Goal: Transaction & Acquisition: Purchase product/service

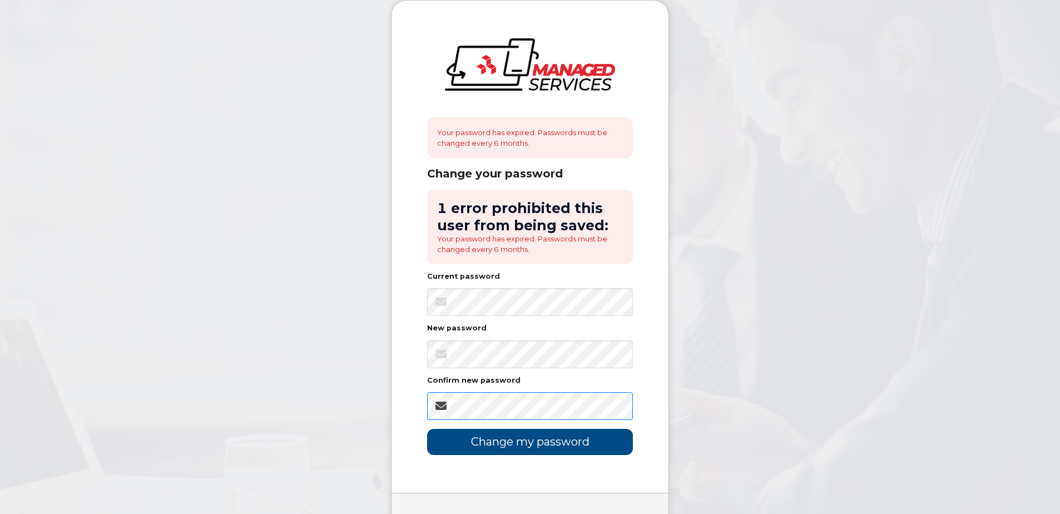
click at [427, 429] on input "Change my password" at bounding box center [530, 442] width 206 height 26
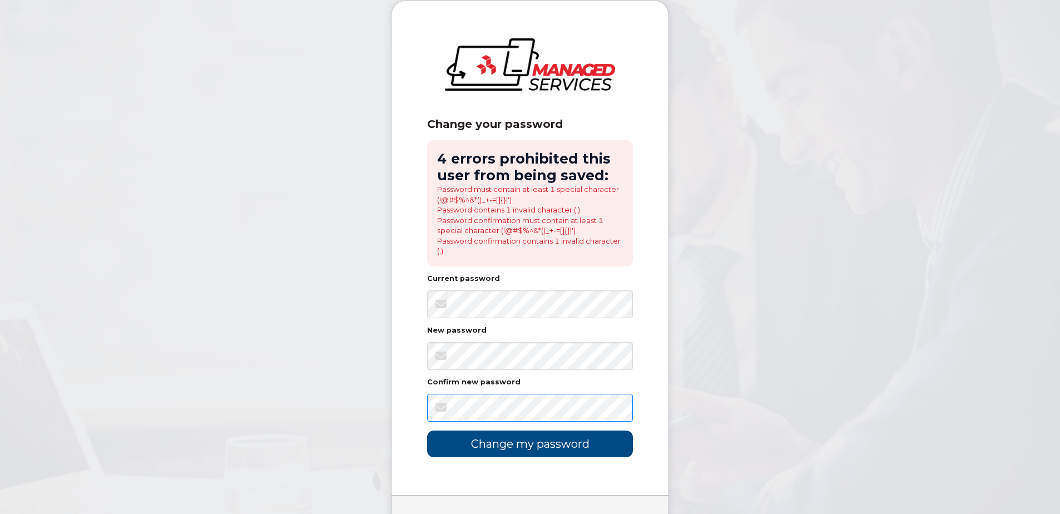
click at [427, 430] on input "Change my password" at bounding box center [530, 443] width 206 height 26
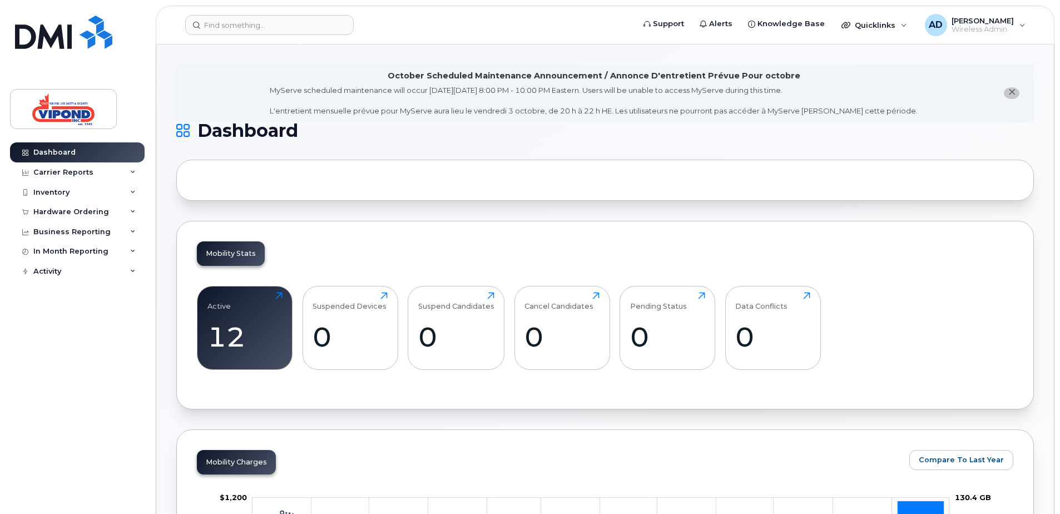
click at [1017, 91] on button "close notification" at bounding box center [1011, 93] width 16 height 12
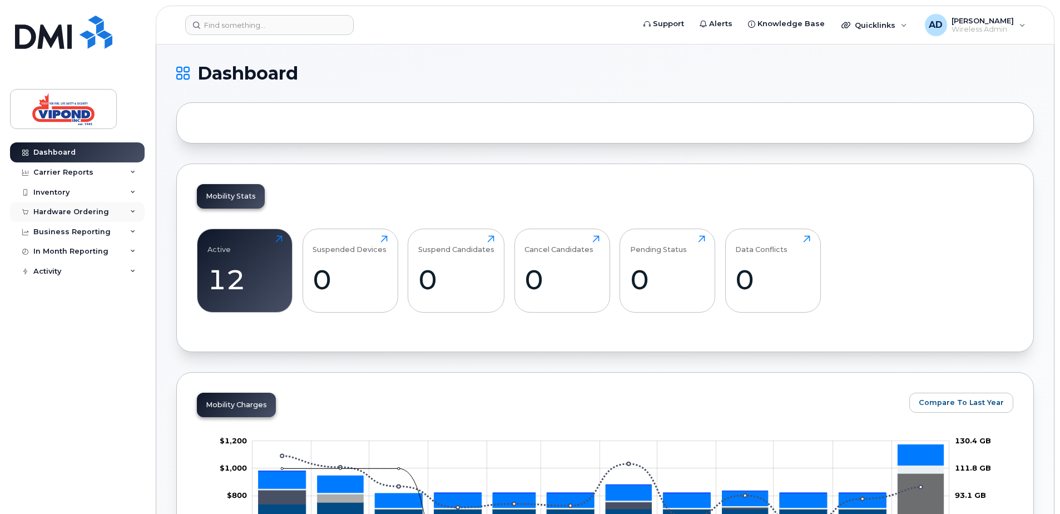
click at [67, 206] on div "Hardware Ordering" at bounding box center [77, 212] width 135 height 20
click at [72, 216] on div "Hardware Ordering" at bounding box center [71, 211] width 76 height 9
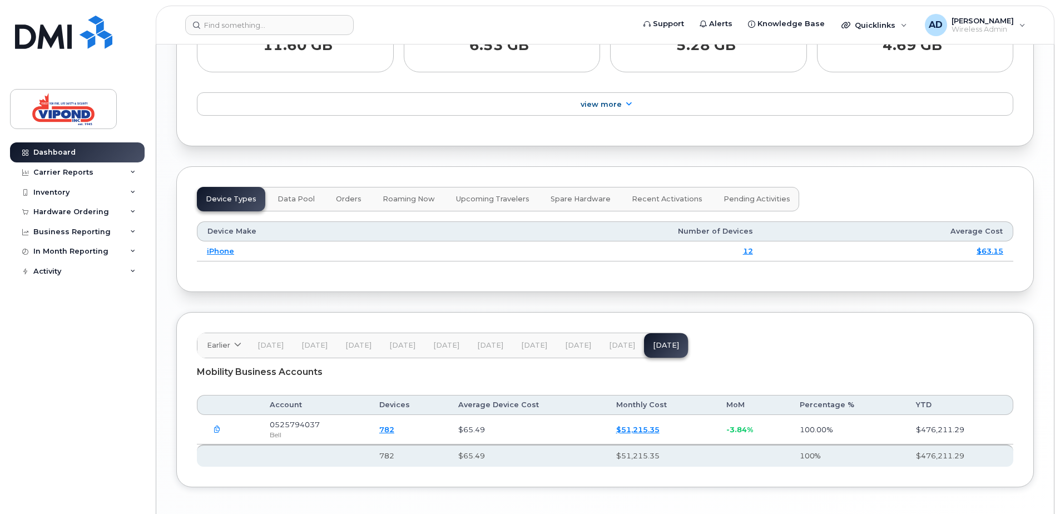
scroll to position [1011, 0]
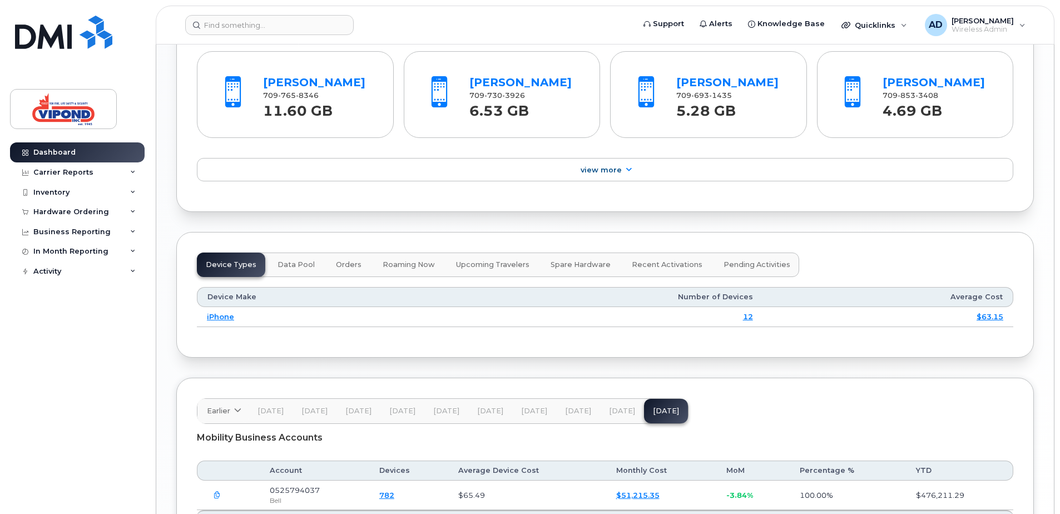
click at [347, 269] on span "Orders" at bounding box center [349, 264] width 26 height 9
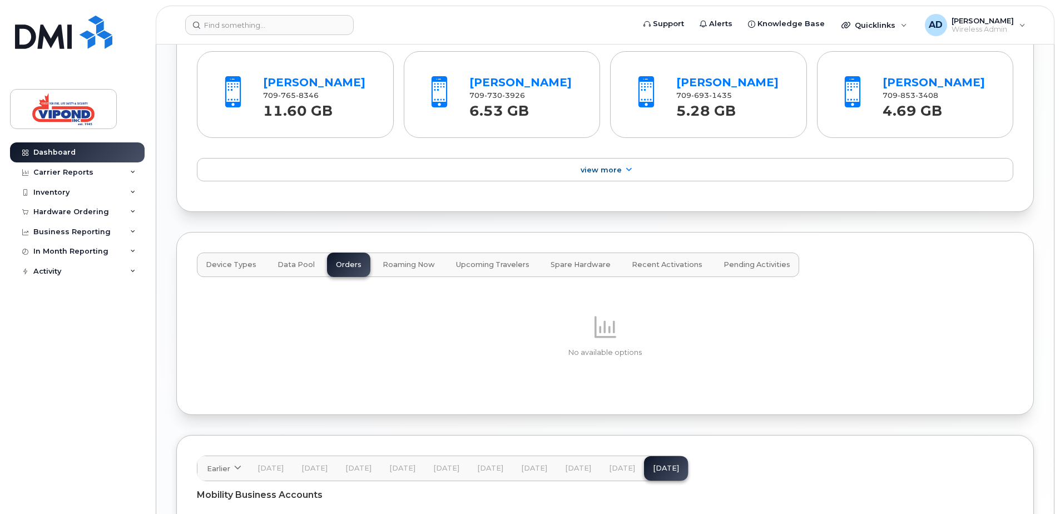
click at [225, 272] on button "Device Types" at bounding box center [231, 264] width 68 height 24
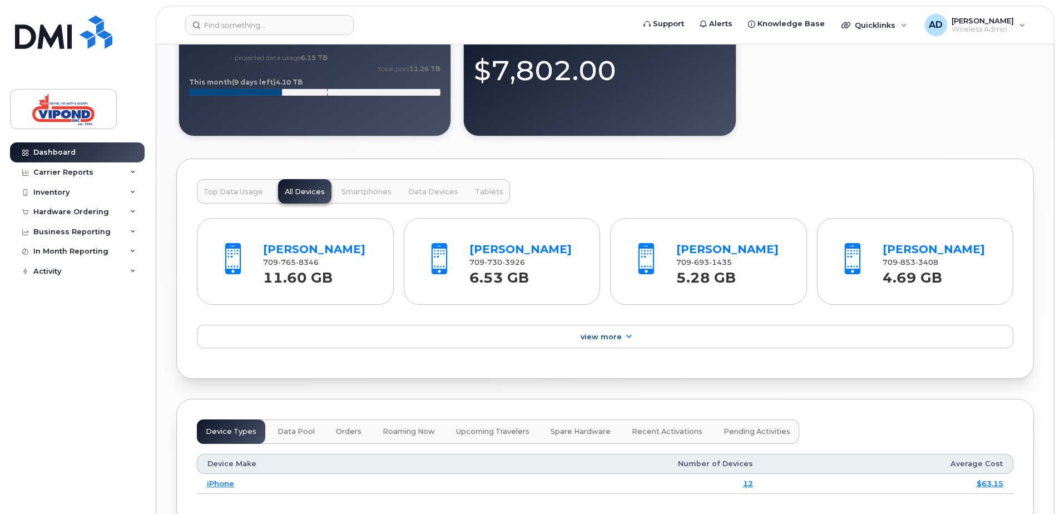
scroll to position [900, 0]
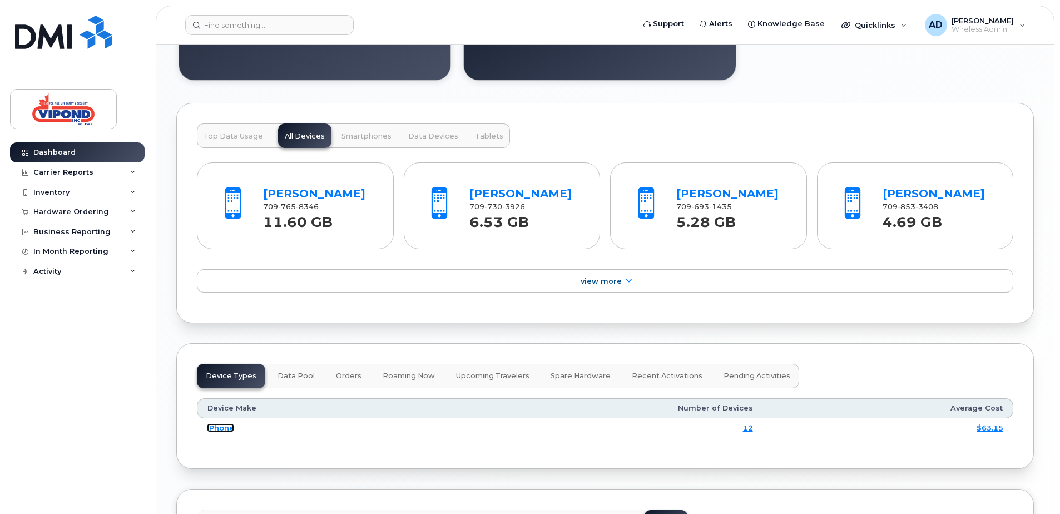
click at [226, 426] on link "iPhone" at bounding box center [220, 427] width 27 height 9
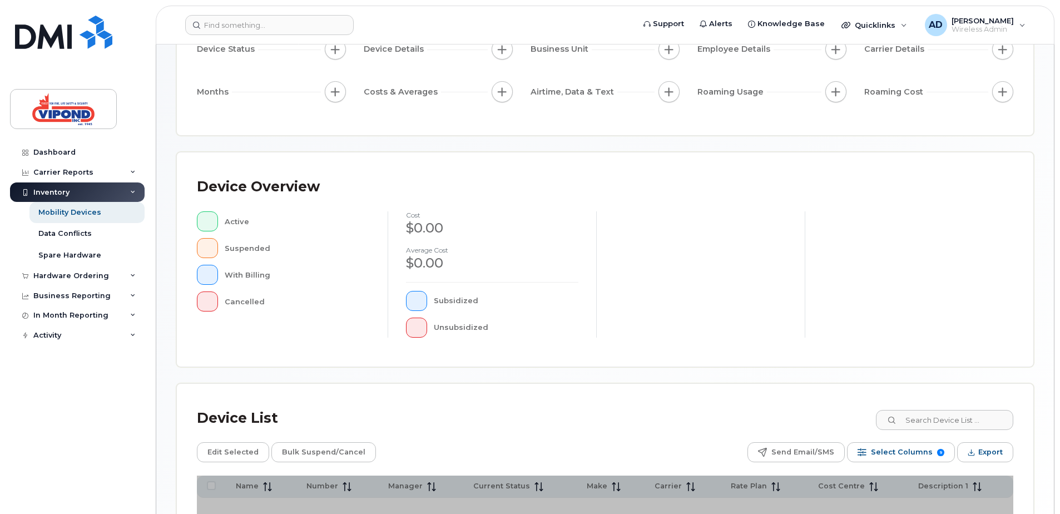
scroll to position [222, 0]
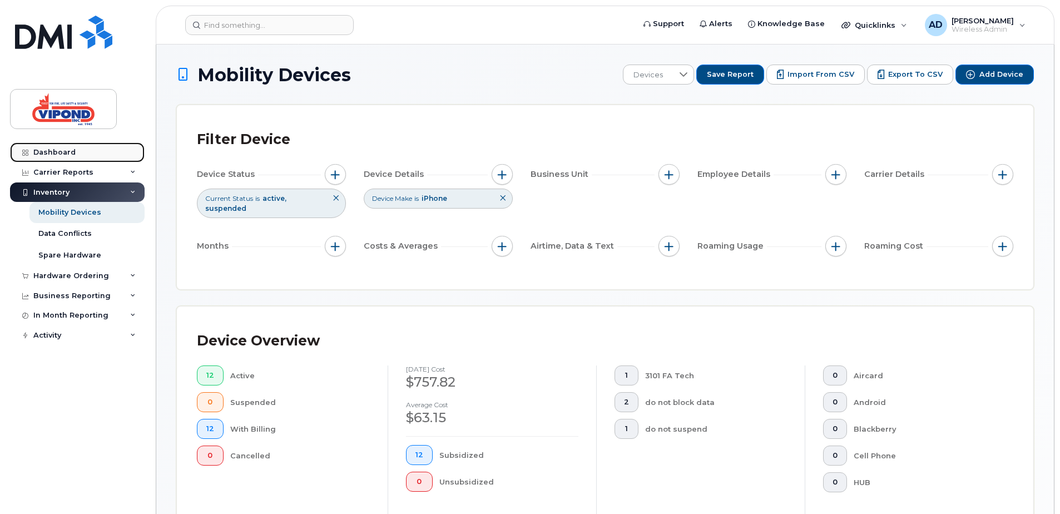
click at [55, 151] on div "Dashboard" at bounding box center [54, 152] width 42 height 9
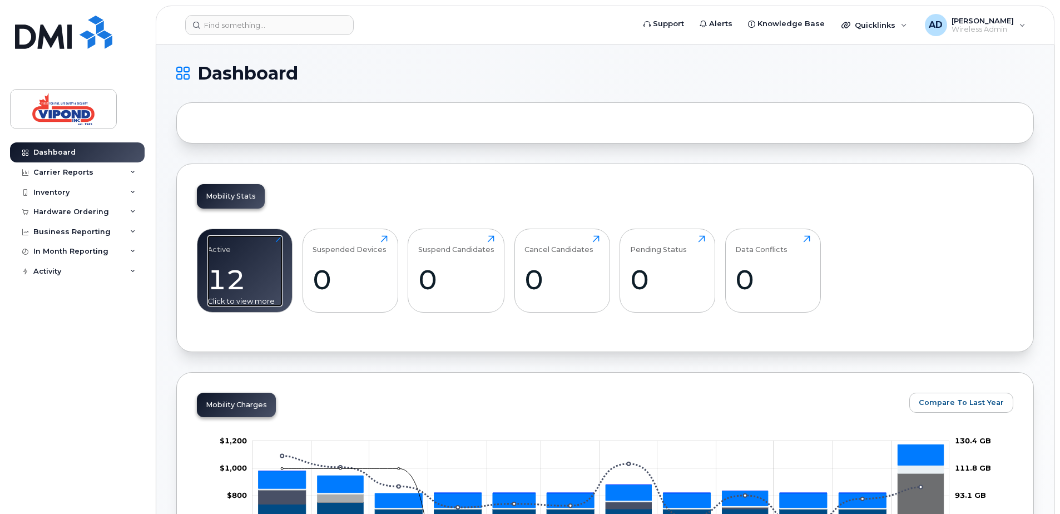
click at [254, 260] on div "Active 12 Click to view more" at bounding box center [244, 270] width 75 height 71
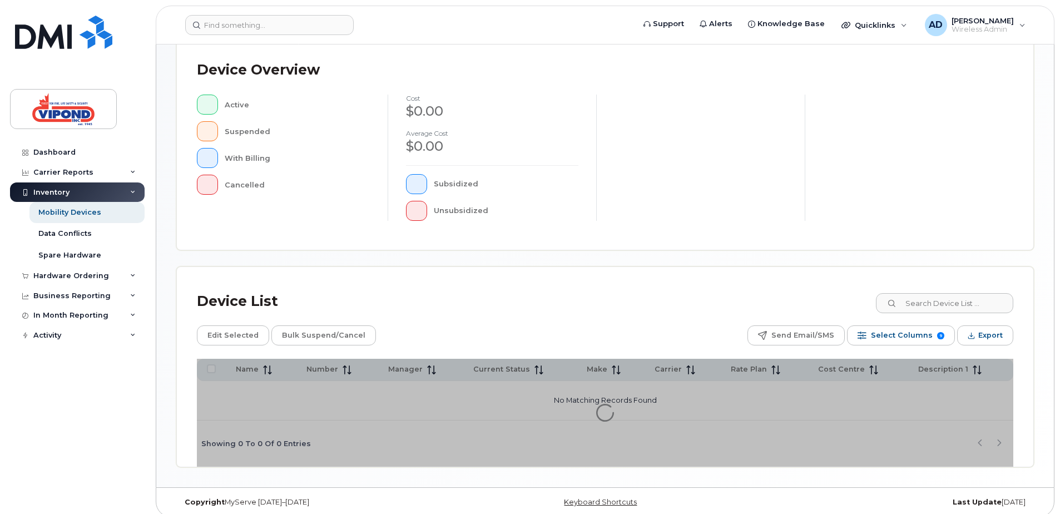
scroll to position [251, 0]
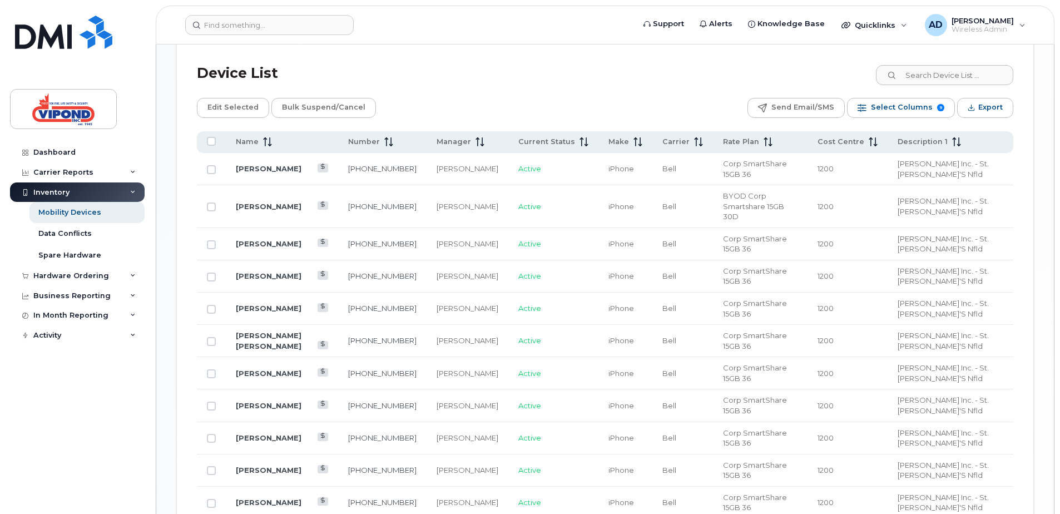
scroll to position [529, 0]
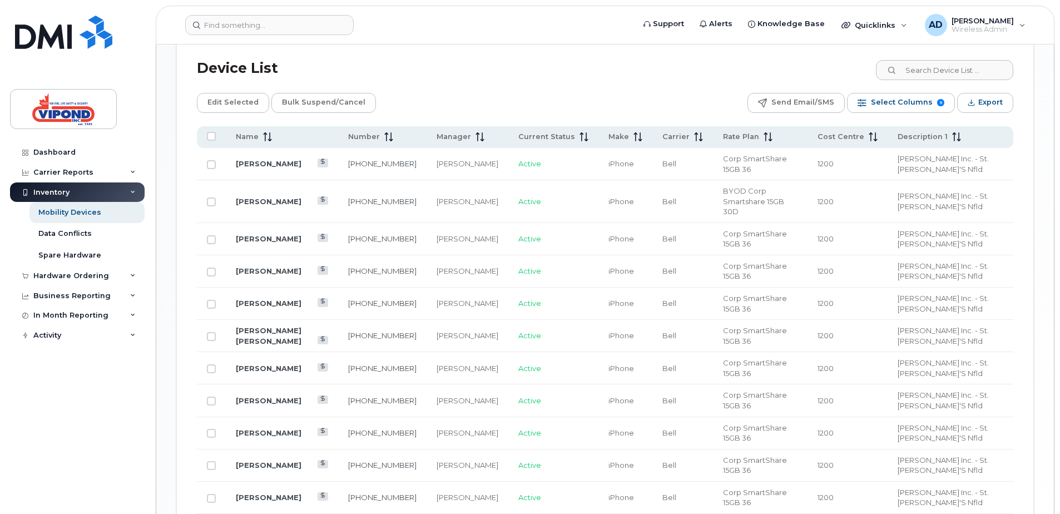
scroll to position [199, 0]
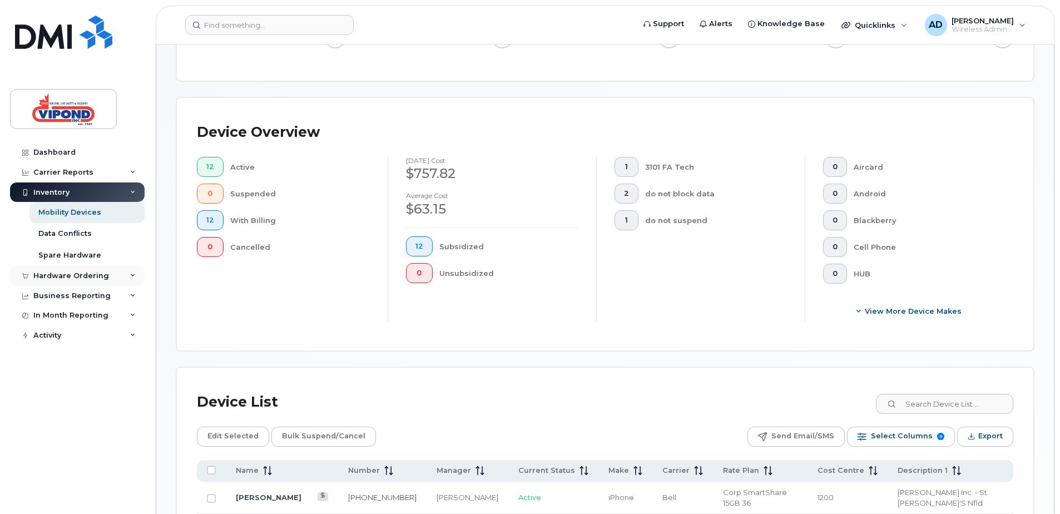
click at [88, 272] on div "Hardware Ordering" at bounding box center [71, 275] width 76 height 9
click at [92, 277] on div "Hardware Ordering" at bounding box center [71, 275] width 76 height 9
click at [66, 298] on div "Overview" at bounding box center [56, 296] width 36 height 10
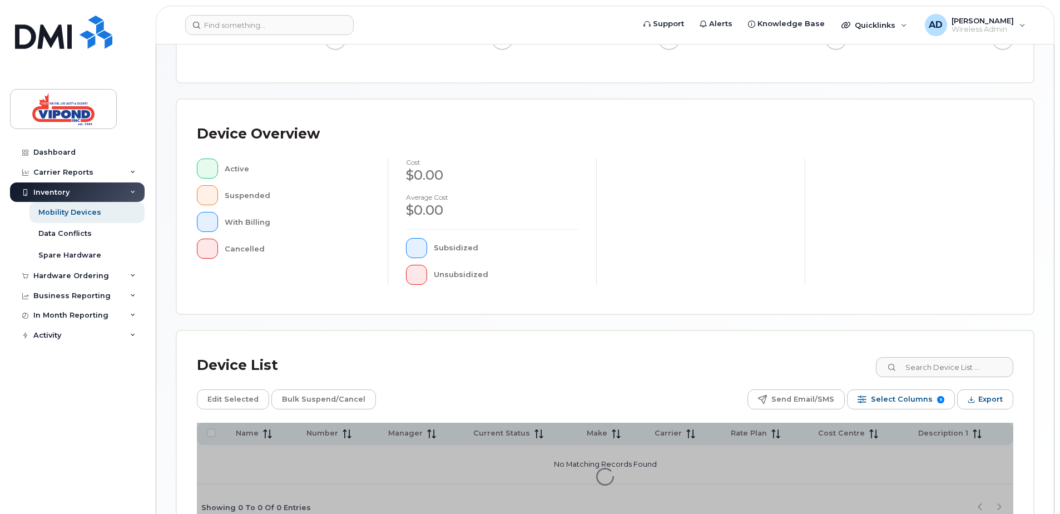
scroll to position [251, 0]
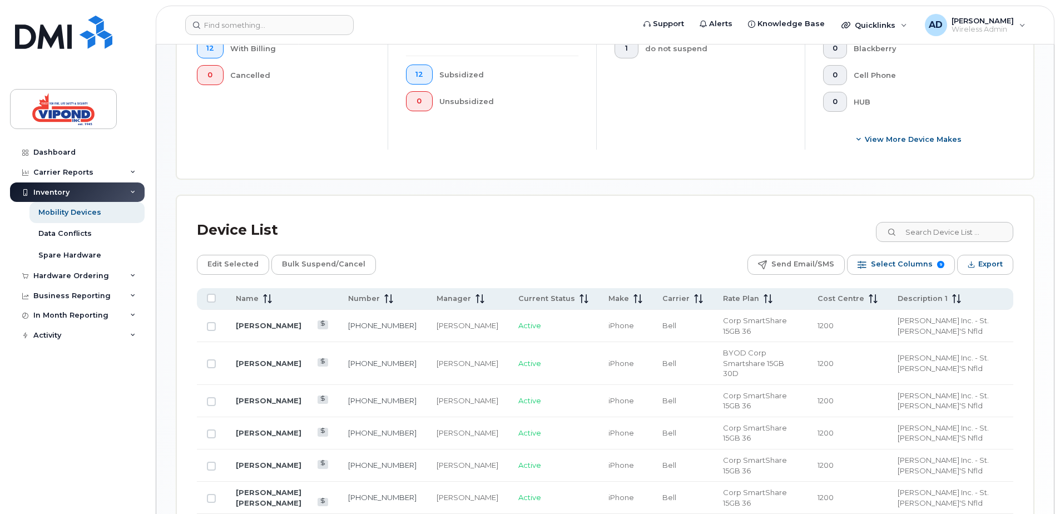
scroll to position [533, 0]
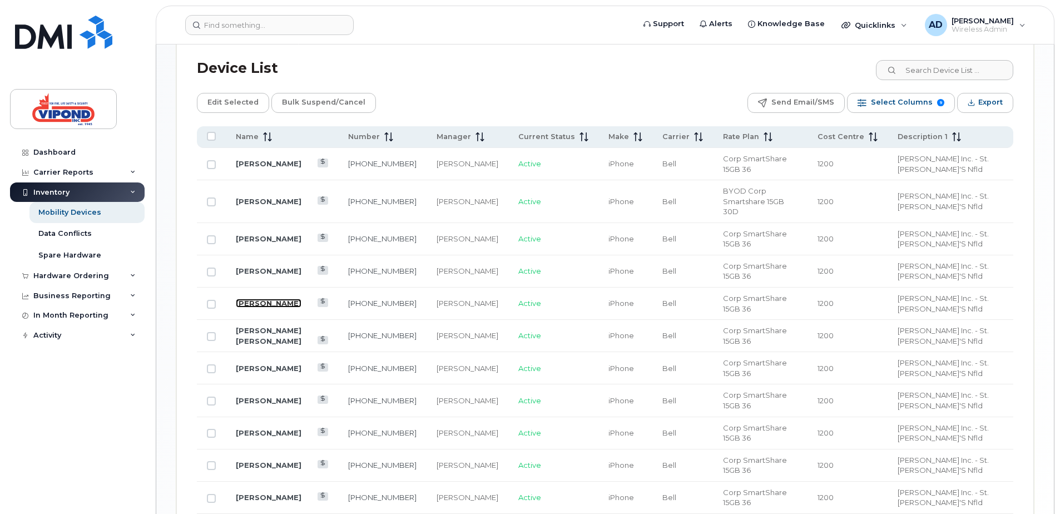
click at [278, 299] on link "[PERSON_NAME]" at bounding box center [269, 303] width 66 height 9
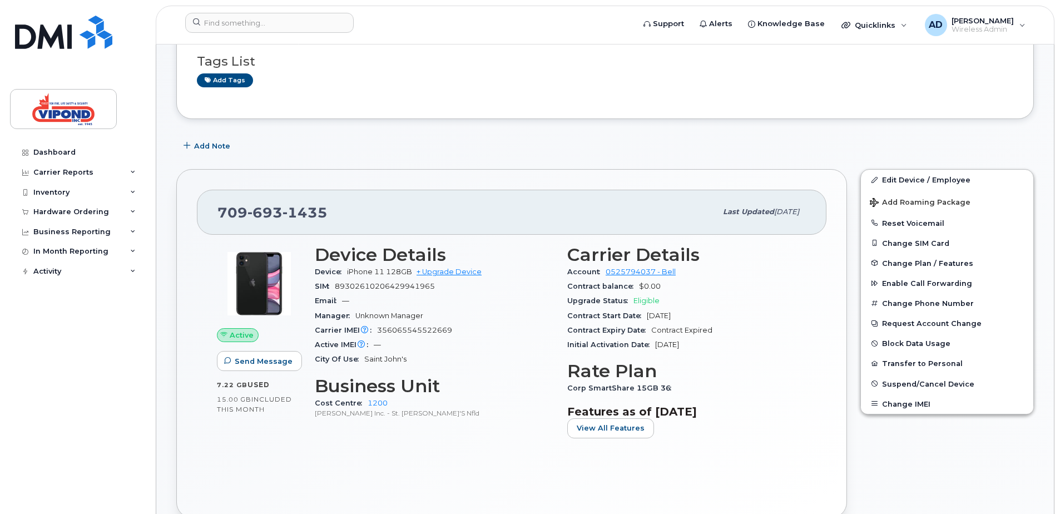
scroll to position [111, 0]
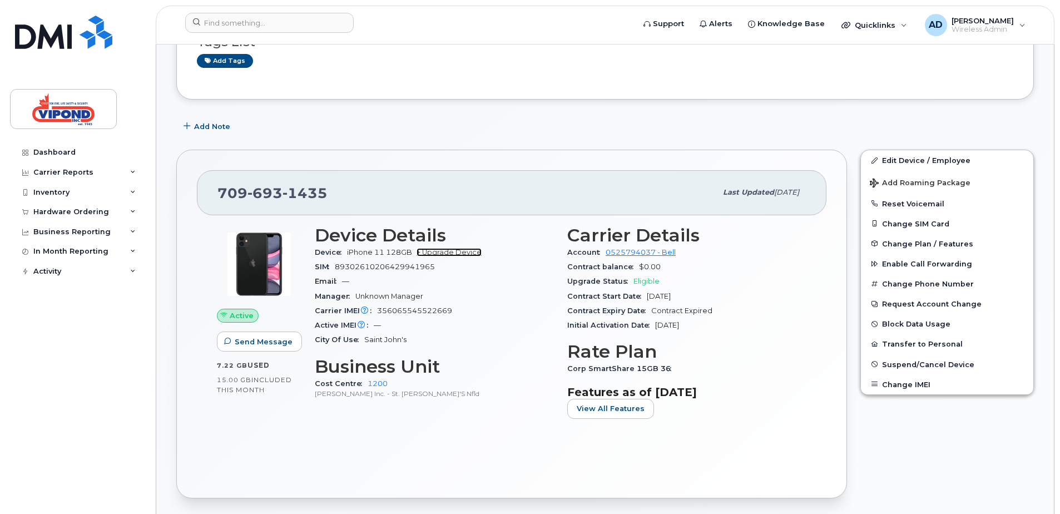
click at [444, 254] on link "+ Upgrade Device" at bounding box center [448, 252] width 65 height 8
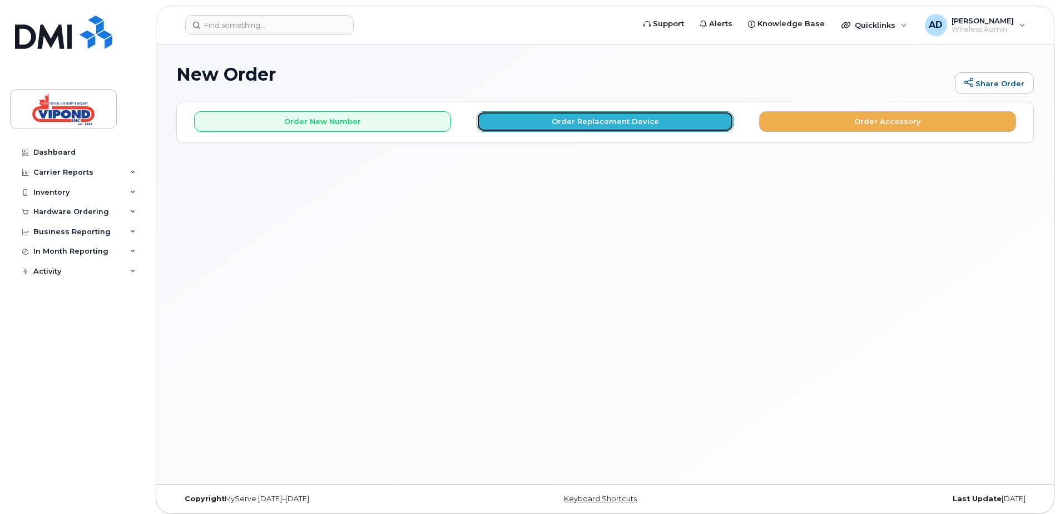
click at [612, 126] on button "Order Replacement Device" at bounding box center [604, 121] width 257 height 21
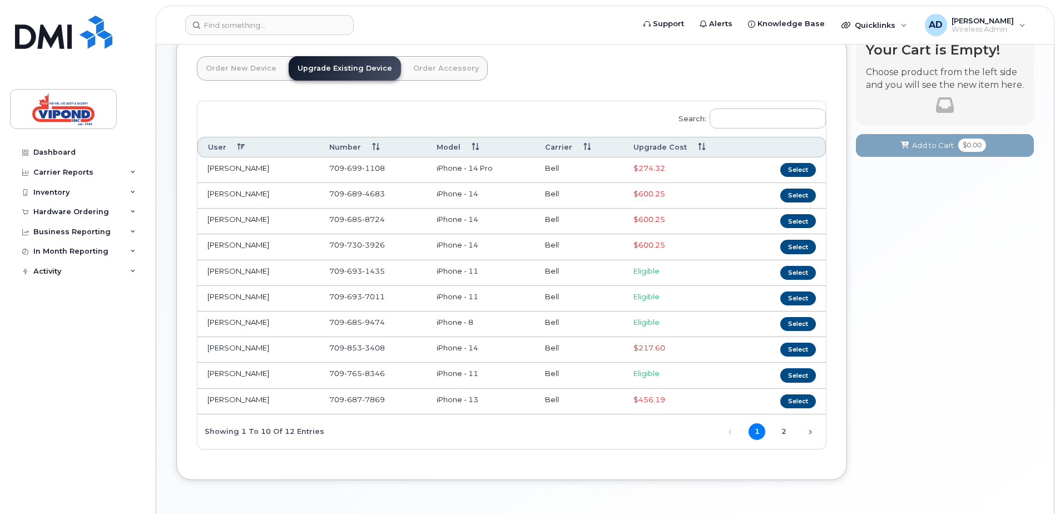
scroll to position [49, 0]
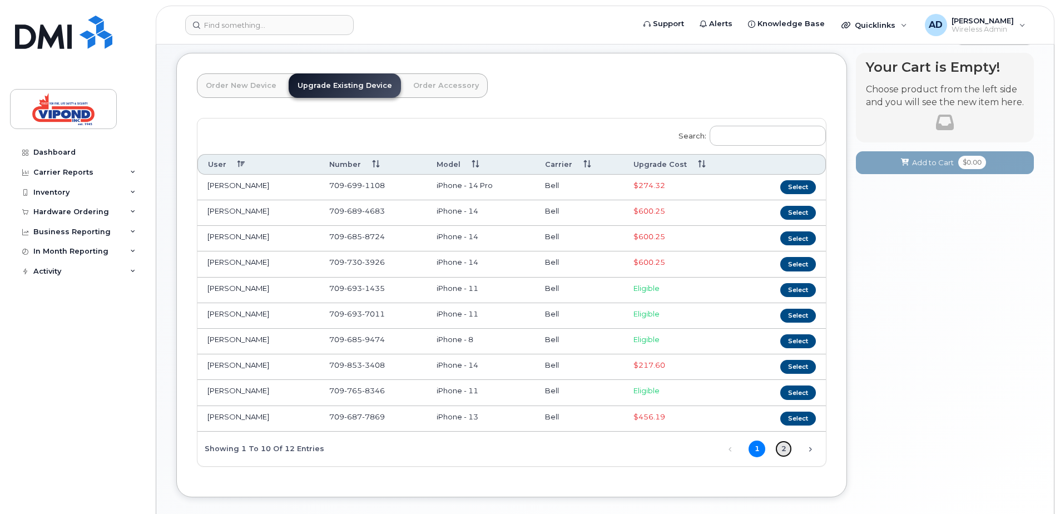
click at [782, 449] on link "2" at bounding box center [783, 448] width 17 height 17
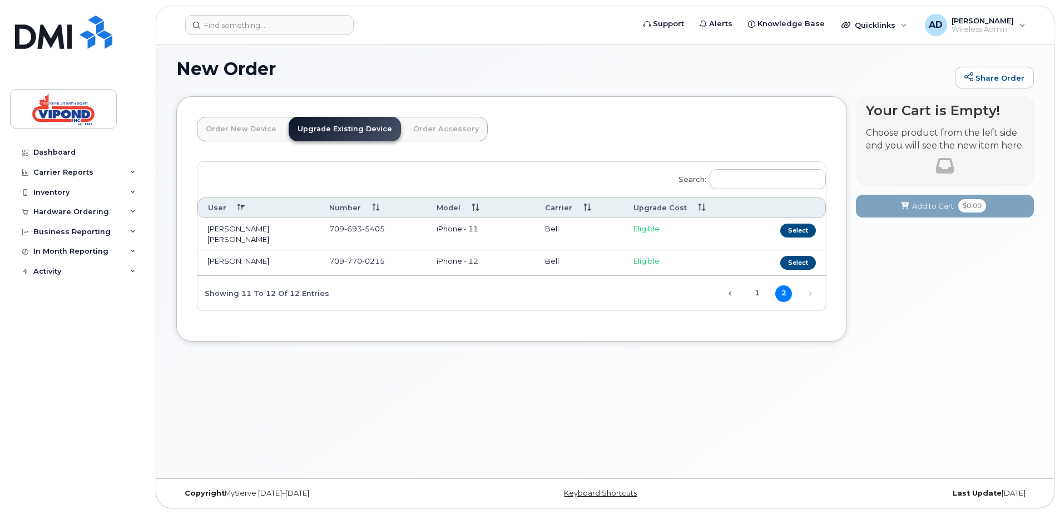
scroll to position [6, 0]
click at [758, 289] on link "1" at bounding box center [756, 293] width 17 height 17
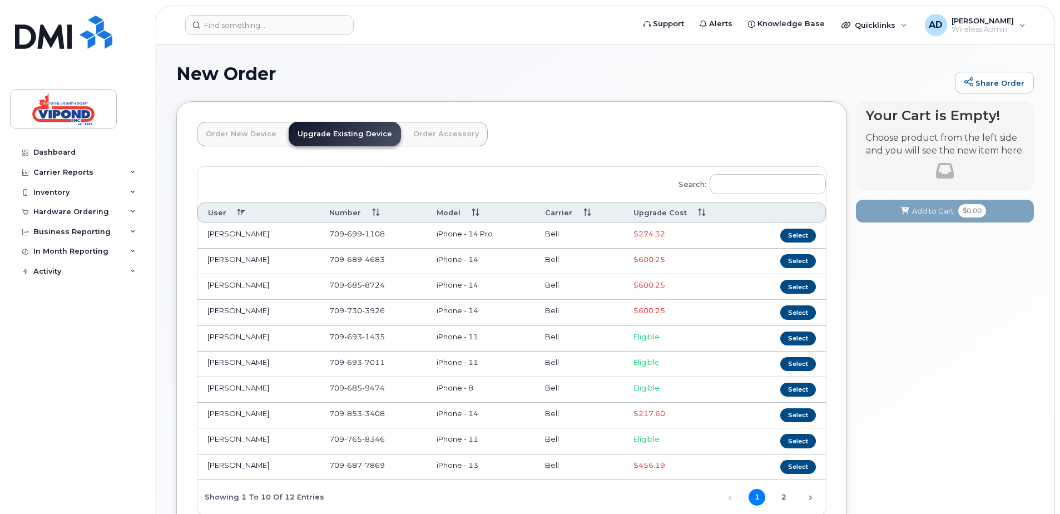
scroll to position [0, 0]
click at [797, 339] on button "Select" at bounding box center [798, 339] width 36 height 14
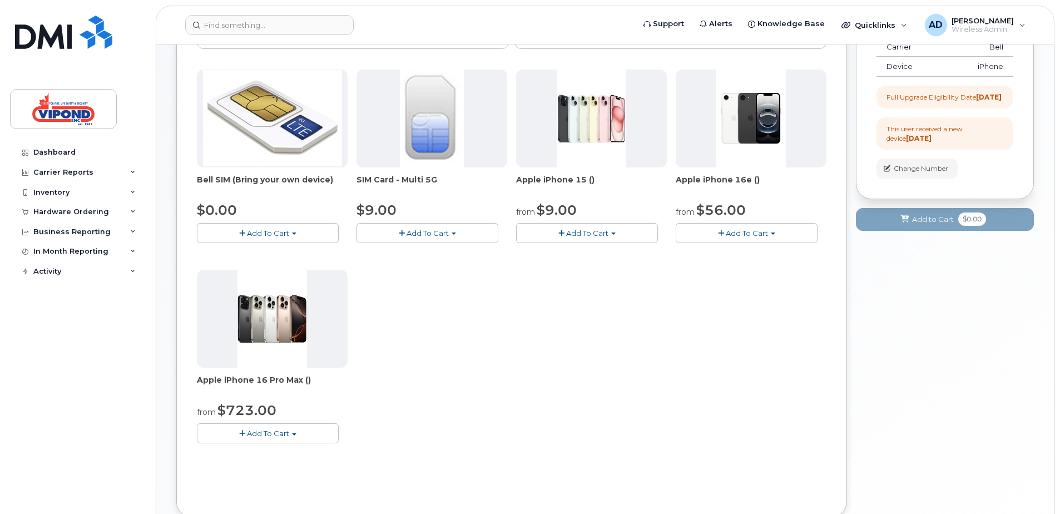
scroll to position [167, 0]
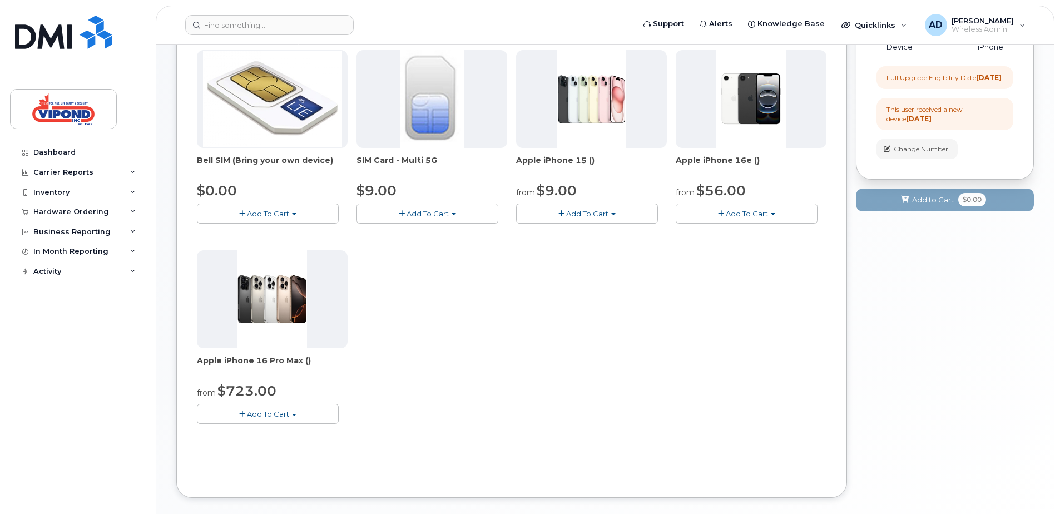
click at [280, 417] on span "Add To Cart" at bounding box center [268, 413] width 42 height 9
click at [280, 410] on span "Add To Cart" at bounding box center [268, 413] width 42 height 9
click at [412, 361] on div "Bell SIM (Bring your own device) $0.00 Add To Cart $0.00 - no contract SIM Card…" at bounding box center [511, 245] width 629 height 391
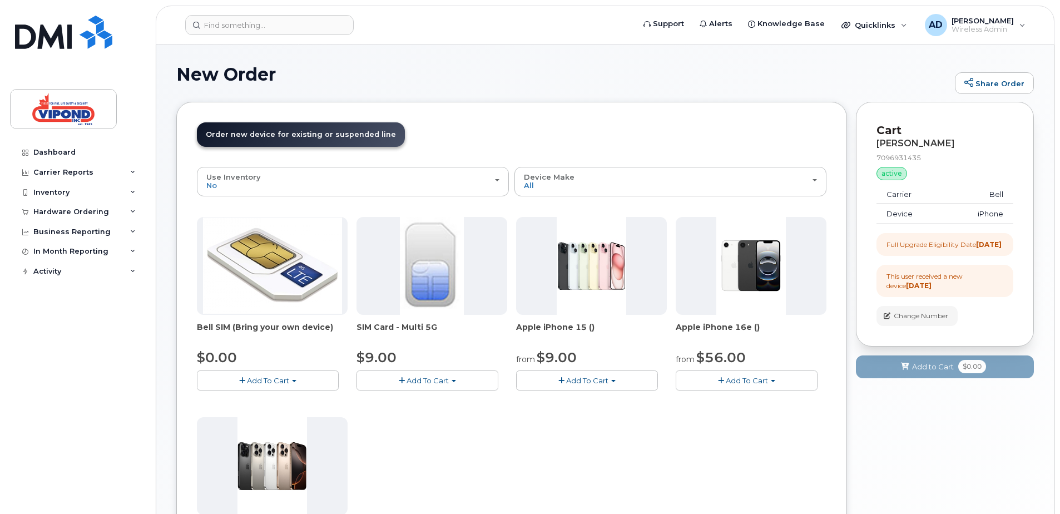
scroll to position [56, 0]
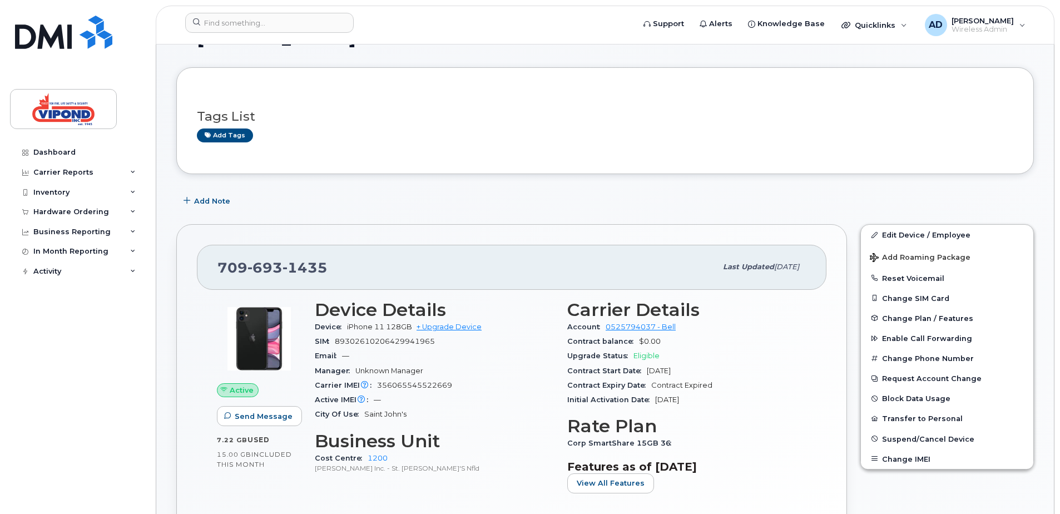
scroll to position [56, 0]
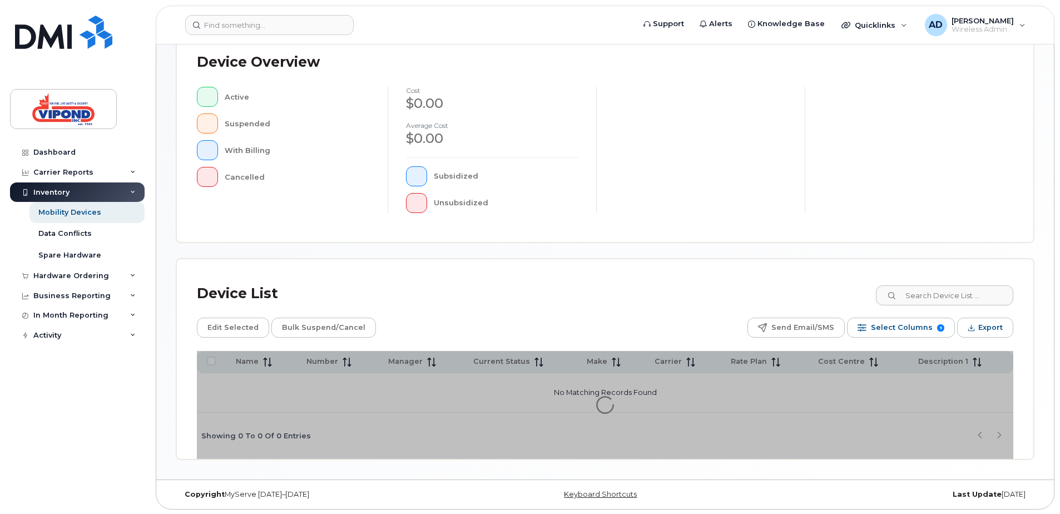
scroll to position [251, 0]
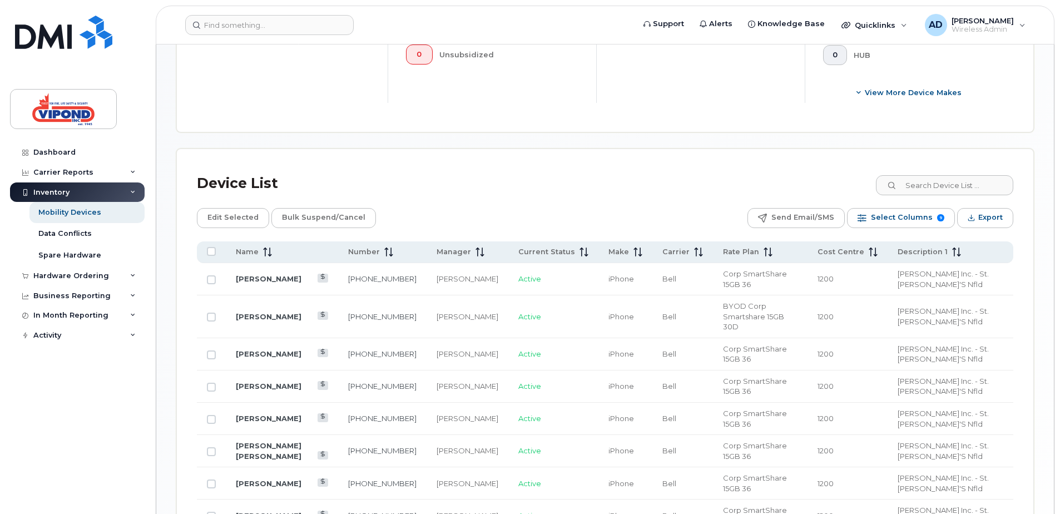
scroll to position [473, 0]
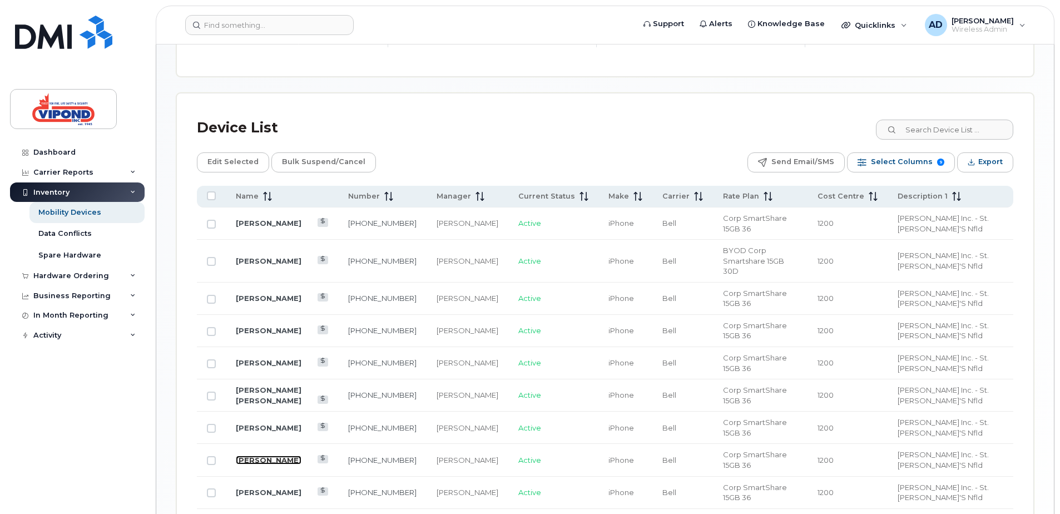
click at [271, 455] on link "[PERSON_NAME]" at bounding box center [269, 459] width 66 height 9
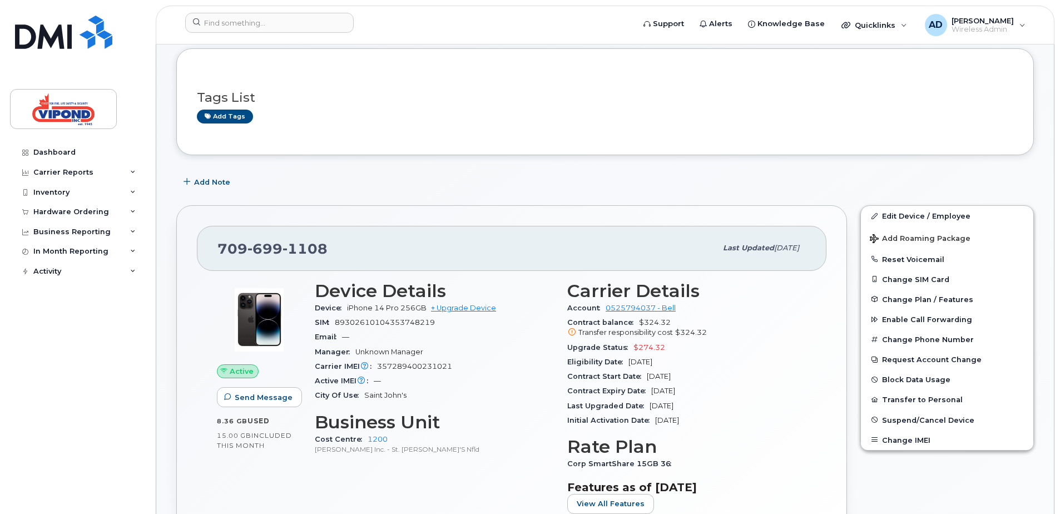
scroll to position [111, 0]
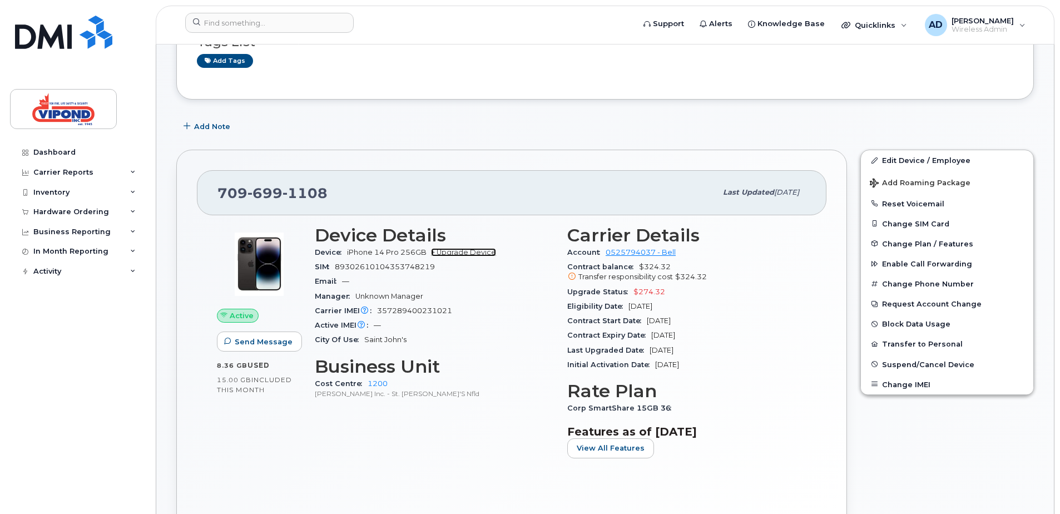
click at [454, 253] on link "+ Upgrade Device" at bounding box center [463, 252] width 65 height 8
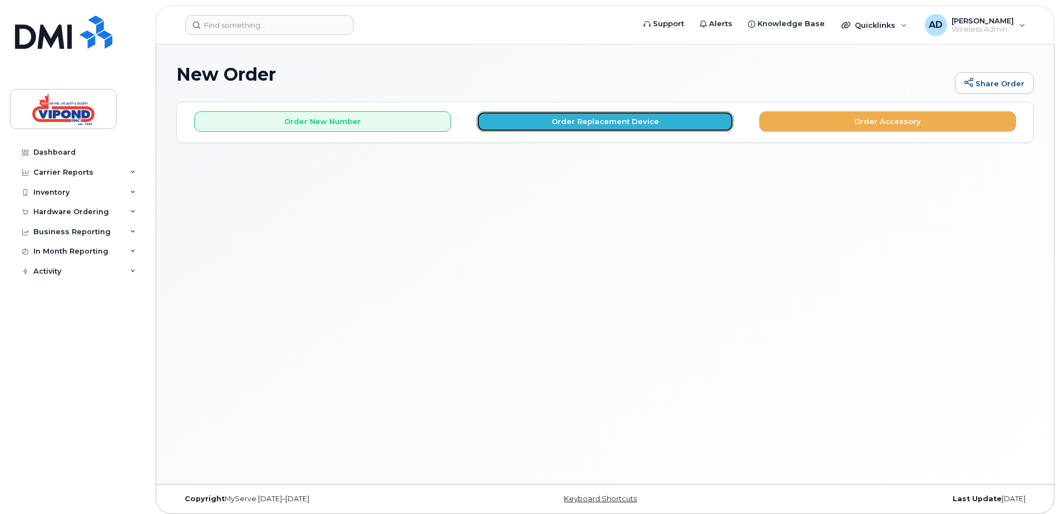
click at [599, 122] on button "Order Replacement Device" at bounding box center [604, 121] width 257 height 21
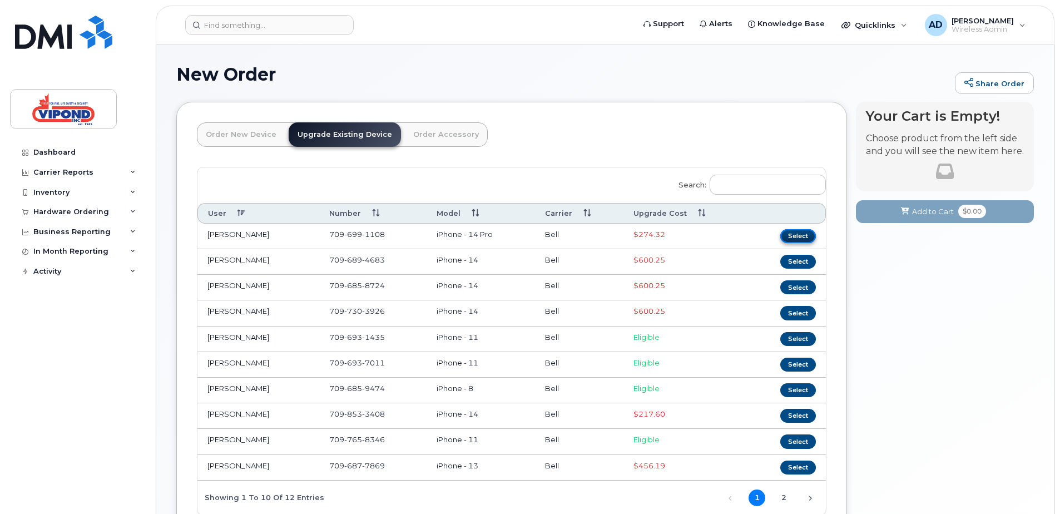
click at [793, 236] on button "Select" at bounding box center [798, 236] width 36 height 14
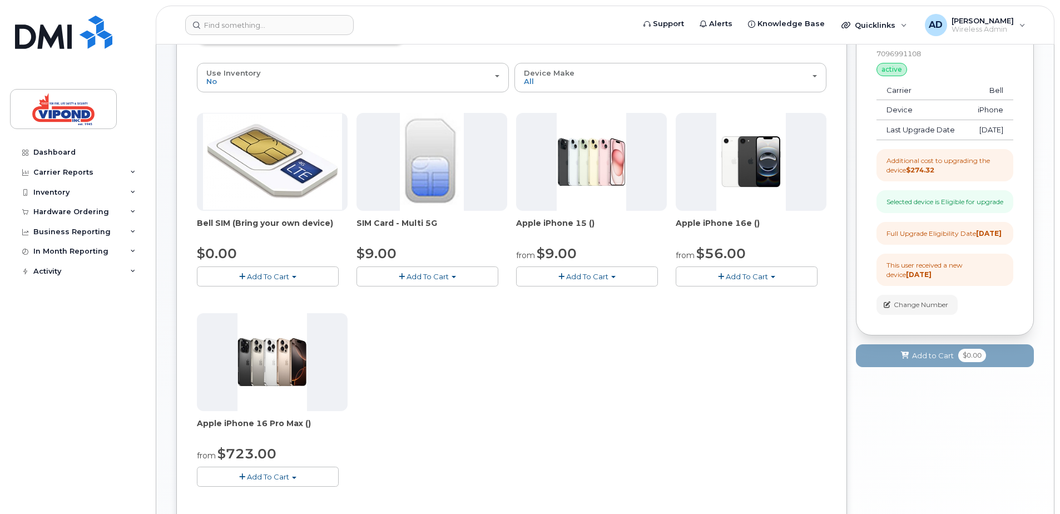
scroll to position [111, 0]
